Goal: Task Accomplishment & Management: Manage account settings

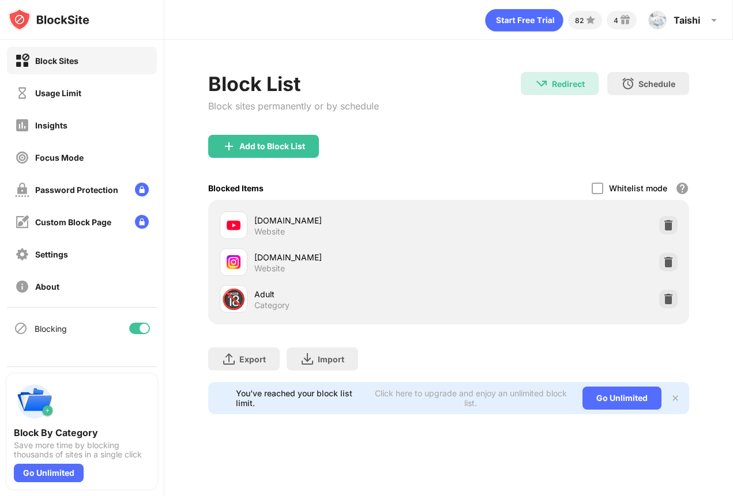
click at [658, 258] on div "instagram.com Website" at bounding box center [448, 262] width 467 height 37
click at [668, 265] on img at bounding box center [668, 263] width 12 height 12
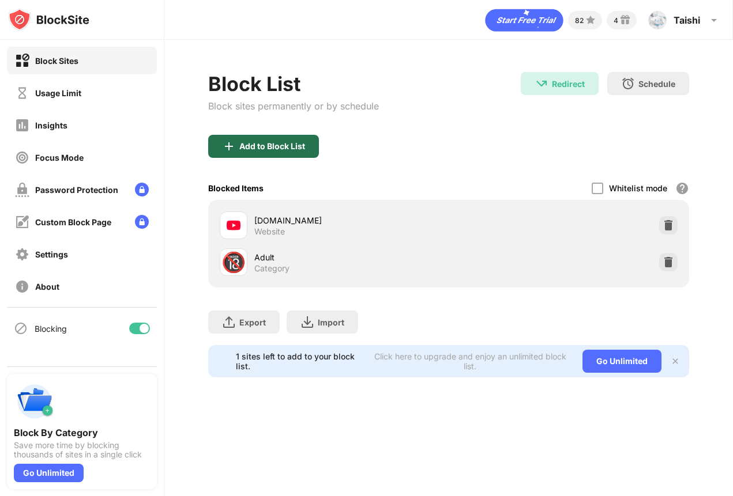
click at [281, 154] on div "Add to Block List" at bounding box center [263, 146] width 111 height 23
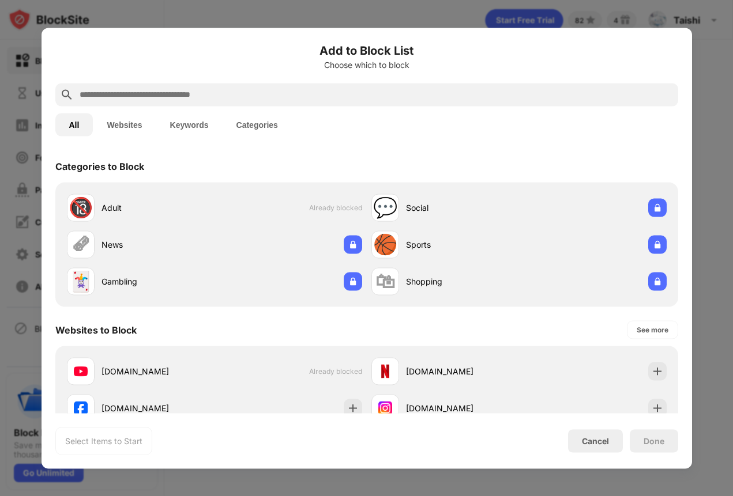
click at [320, 99] on input "text" at bounding box center [375, 95] width 595 height 14
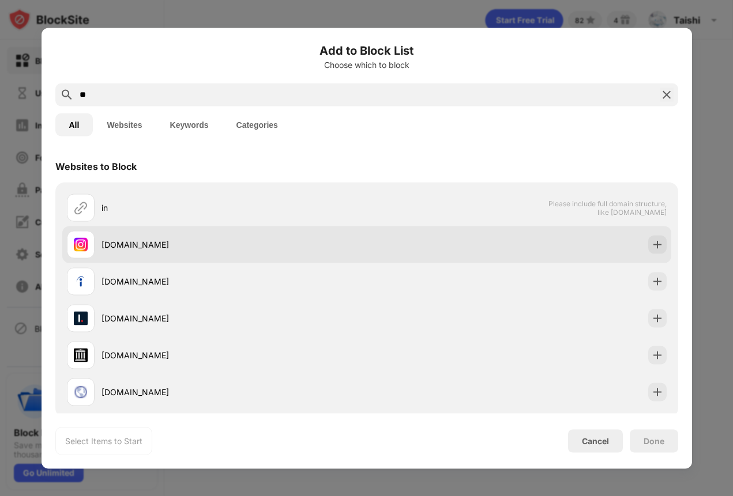
type input "**"
click at [323, 240] on div "[DOMAIN_NAME]" at bounding box center [233, 245] width 265 height 12
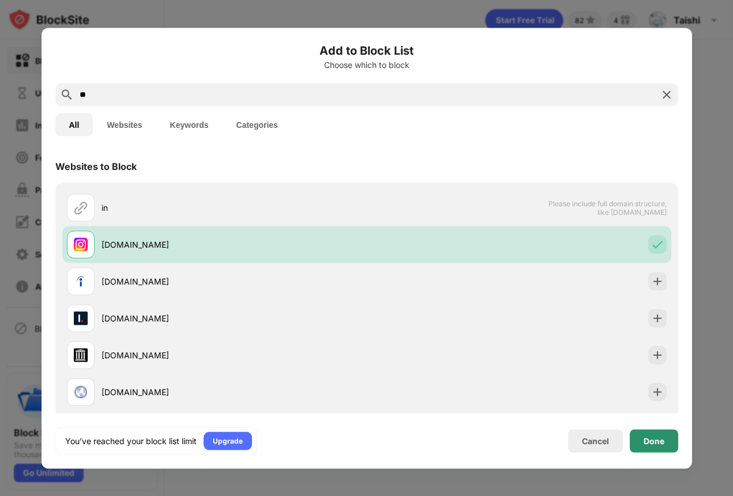
click at [662, 441] on div "Done" at bounding box center [653, 440] width 21 height 9
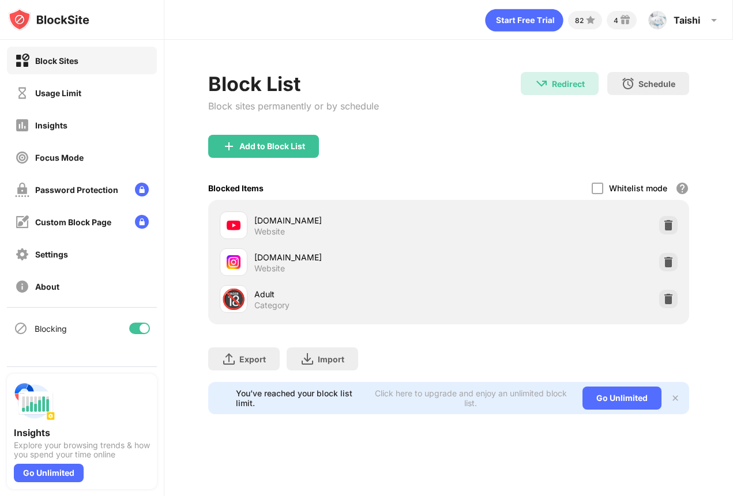
click at [674, 269] on div at bounding box center [668, 262] width 18 height 18
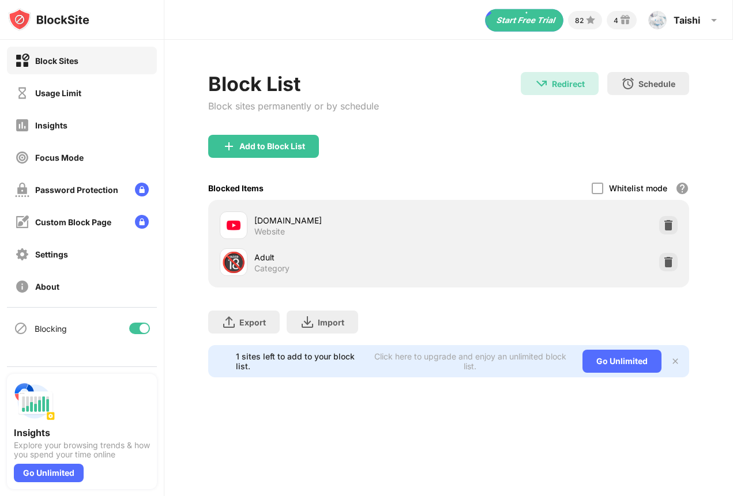
click at [264, 146] on div "Add to Block List" at bounding box center [272, 146] width 66 height 9
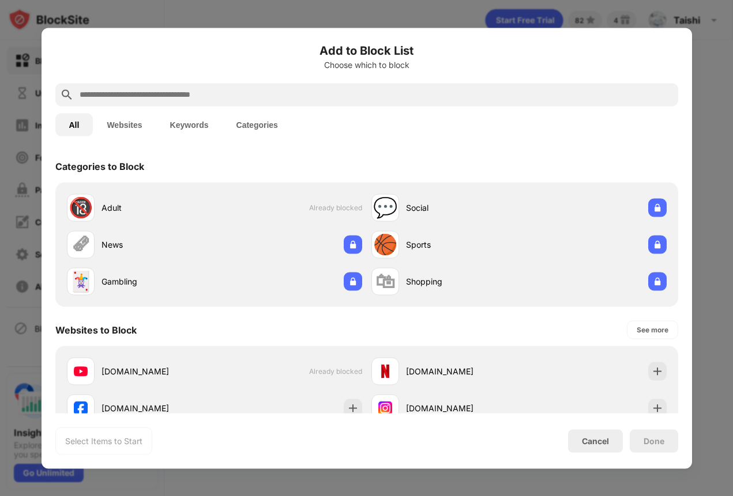
click at [288, 100] on input "text" at bounding box center [375, 95] width 595 height 14
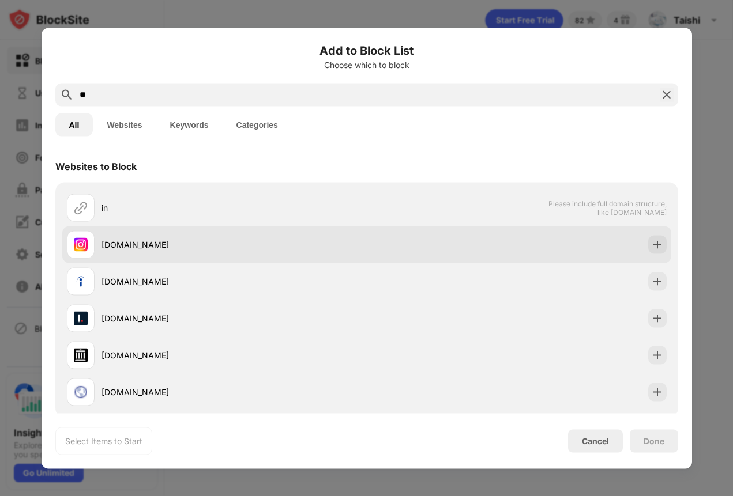
type input "**"
click at [649, 249] on div at bounding box center [657, 244] width 18 height 18
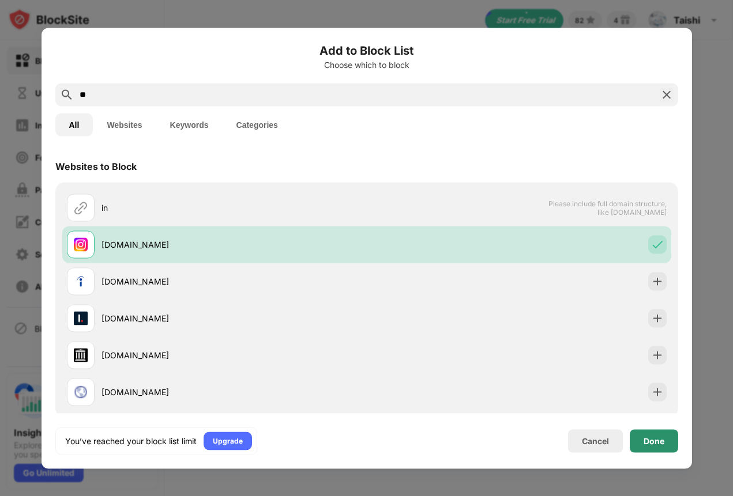
click at [662, 446] on div "Done" at bounding box center [654, 441] width 48 height 23
